Goal: Task Accomplishment & Management: Use online tool/utility

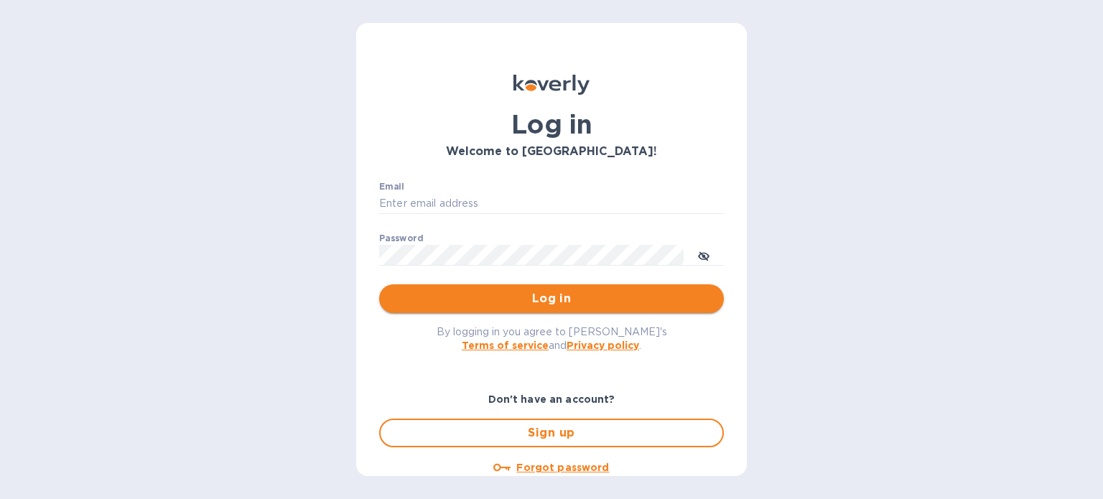
type input "[PERSON_NAME][EMAIL_ADDRESS][DOMAIN_NAME]"
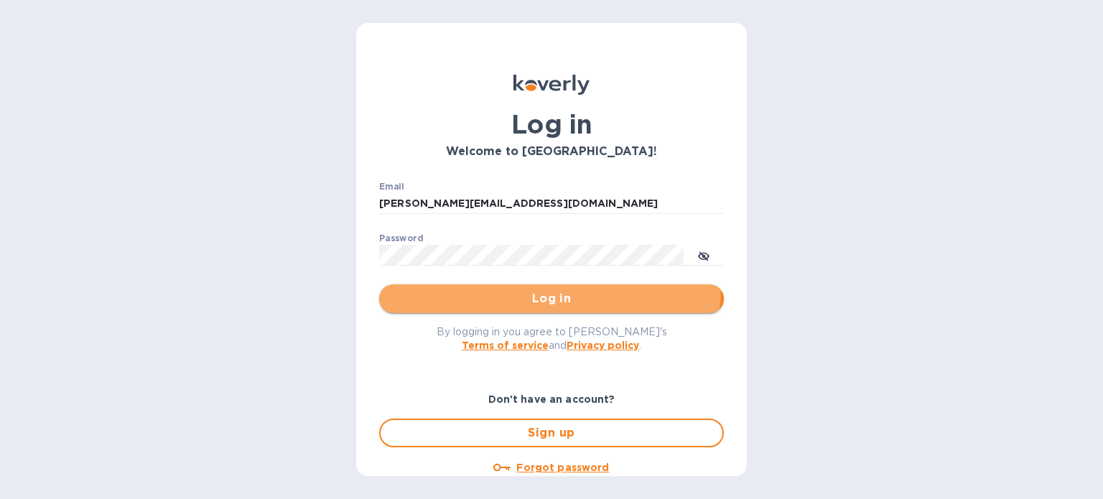
click at [539, 288] on button "Log in" at bounding box center [551, 298] width 345 height 29
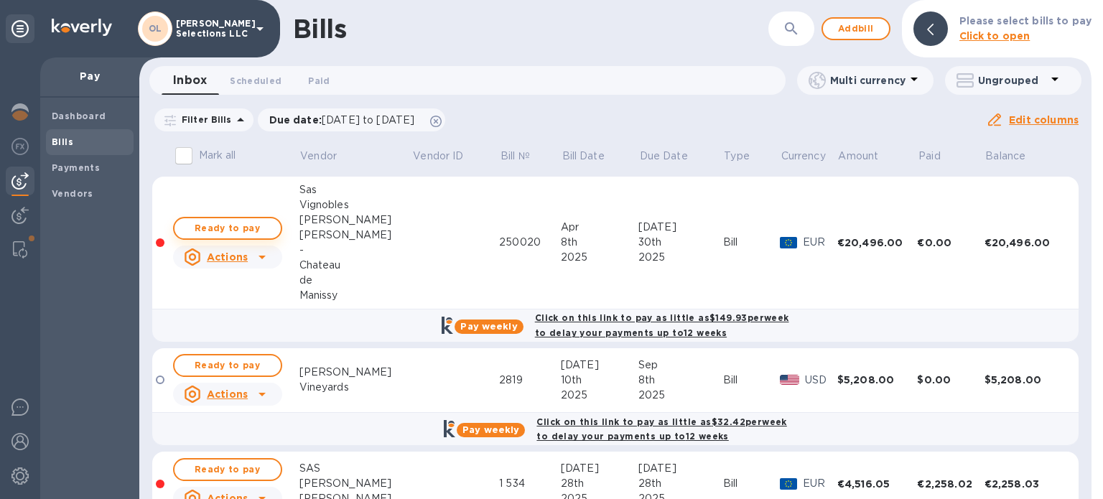
click at [253, 228] on span "Ready to pay" at bounding box center [227, 228] width 83 height 17
